Goal: Find specific page/section: Find specific page/section

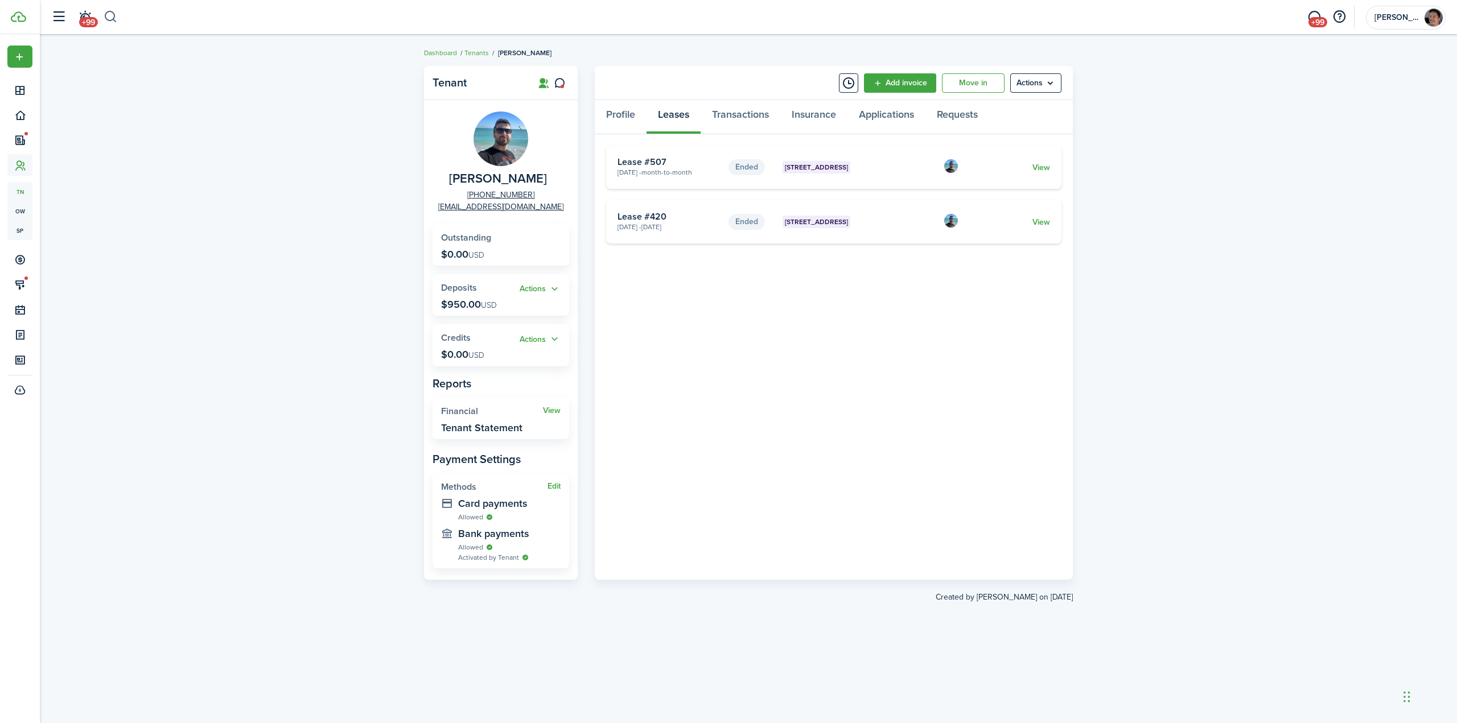
click at [115, 14] on button "button" at bounding box center [111, 16] width 14 height 19
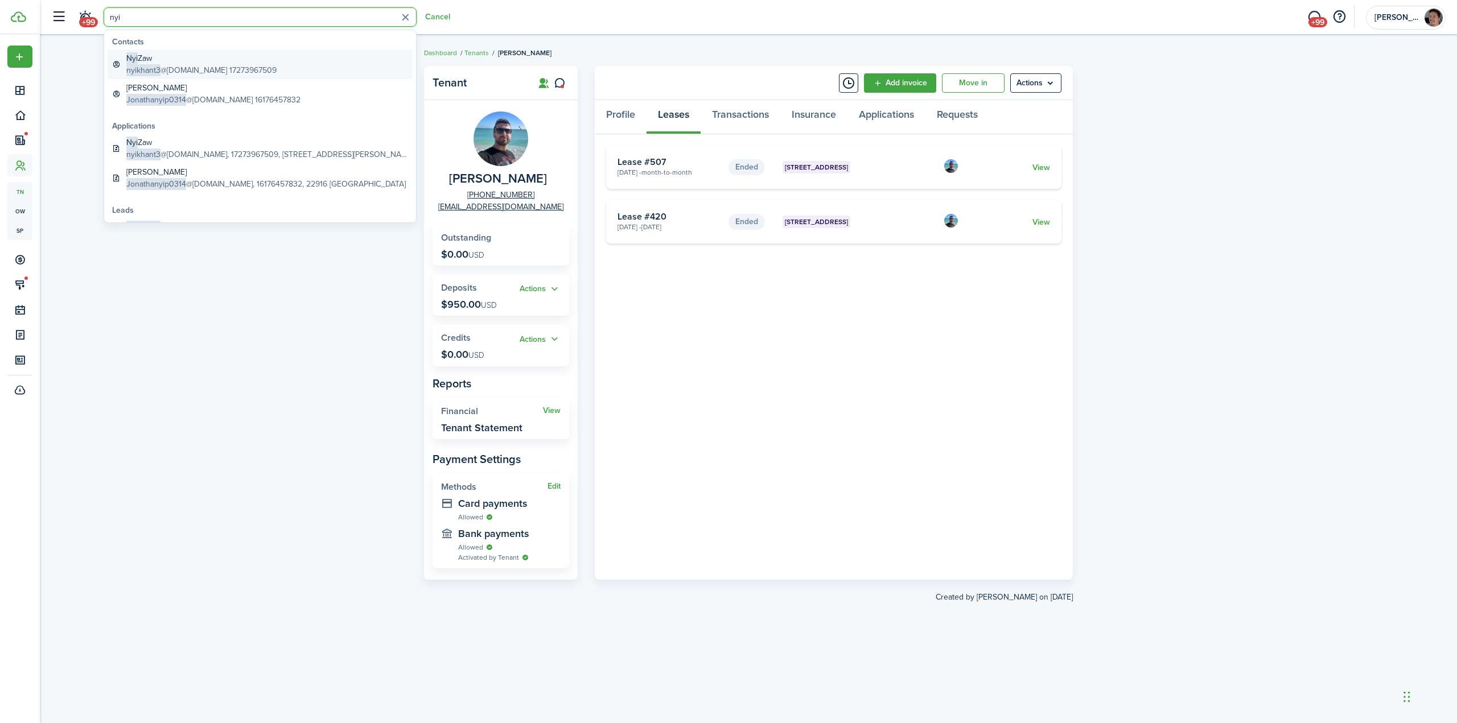
type input "nyi"
click at [201, 68] on global-search-item-description "nyikhant3 @[DOMAIN_NAME] 17273967509" at bounding box center [201, 70] width 150 height 12
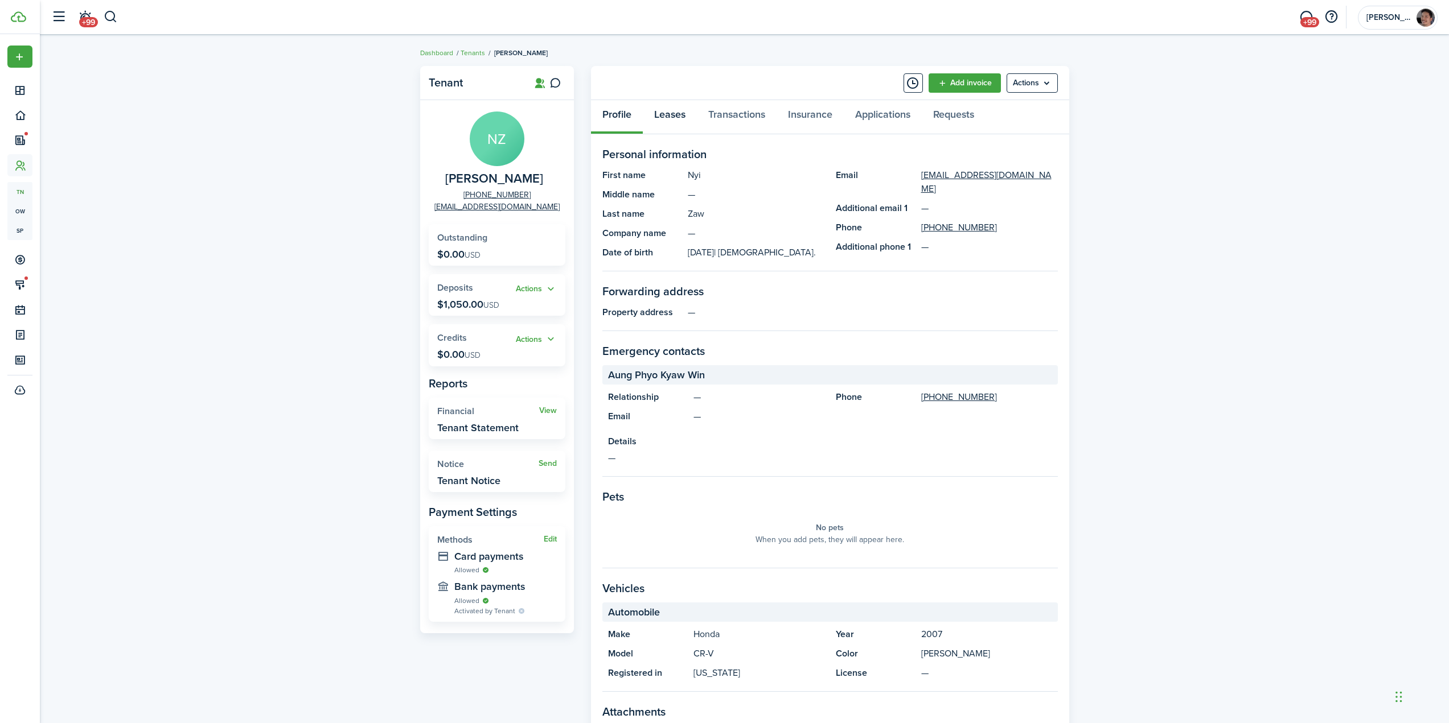
click at [673, 114] on link "Leases" at bounding box center [670, 117] width 54 height 34
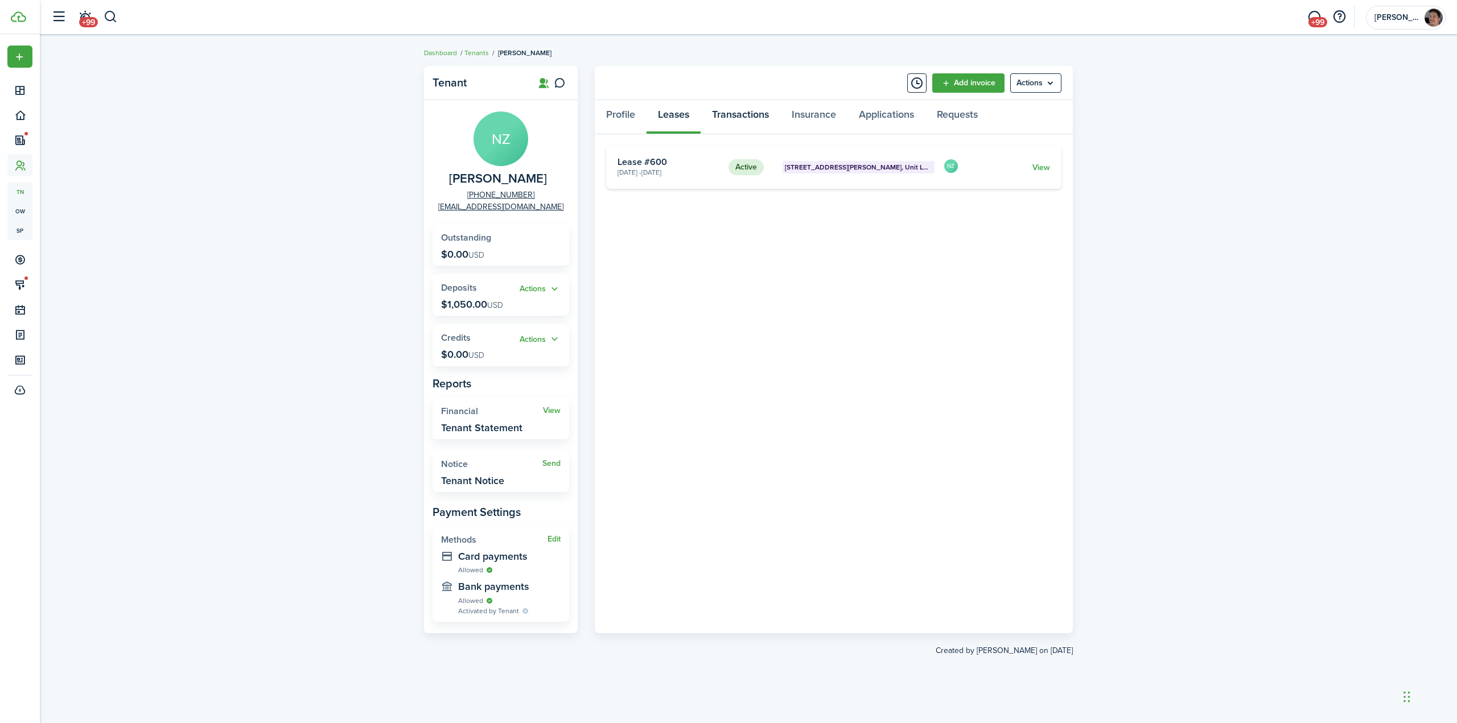
click at [727, 117] on link "Transactions" at bounding box center [741, 117] width 80 height 34
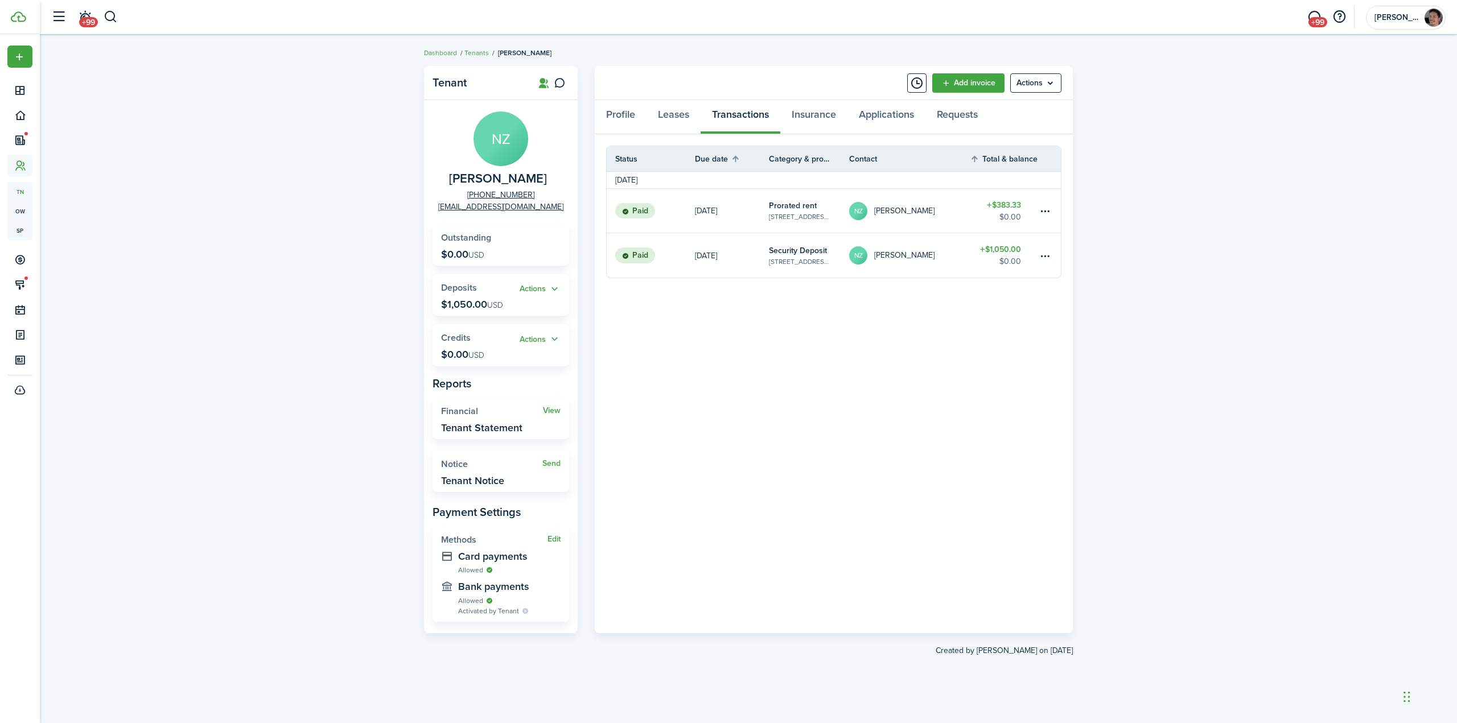
drag, startPoint x: 1195, startPoint y: 358, endPoint x: 1182, endPoint y: 348, distance: 16.3
click at [1196, 357] on div "Tenant NZ Nyi Zaw [PHONE_NUMBER] [EMAIL_ADDRESS][DOMAIN_NAME] Outstanding $0.00…" at bounding box center [748, 378] width 1417 height 637
